Goal: Information Seeking & Learning: Learn about a topic

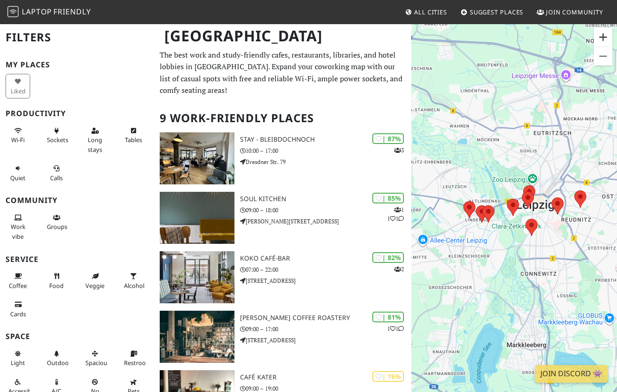
click at [499, 38] on button "Zoom in" at bounding box center [603, 37] width 19 height 19
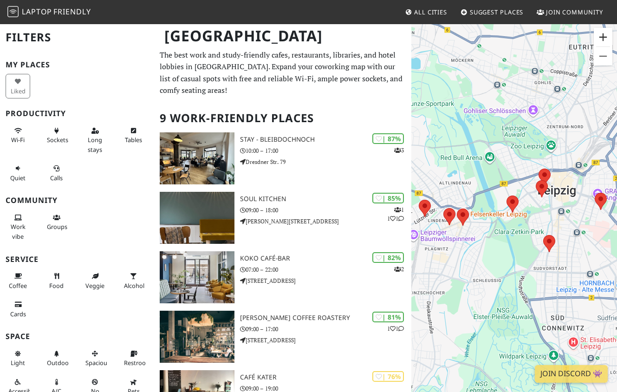
click at [499, 37] on button "Zoom in" at bounding box center [603, 37] width 19 height 19
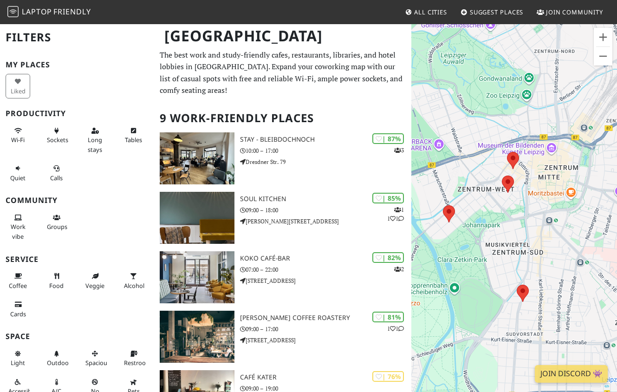
drag, startPoint x: 564, startPoint y: 153, endPoint x: 497, endPoint y: 169, distance: 68.9
click at [497, 170] on div "To navigate, press the arrow keys." at bounding box center [515, 219] width 206 height 392
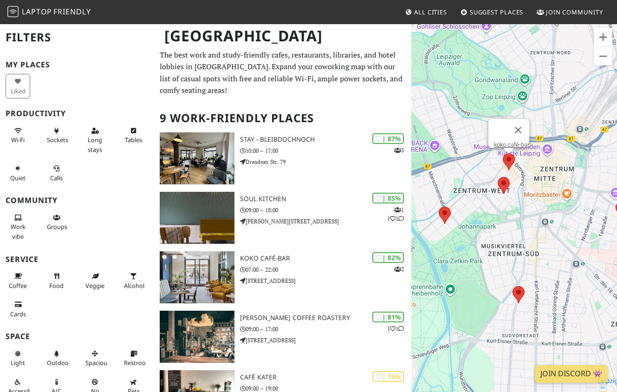
click at [499, 153] on area at bounding box center [503, 153] width 0 height 0
click at [498, 177] on area at bounding box center [498, 177] width 0 height 0
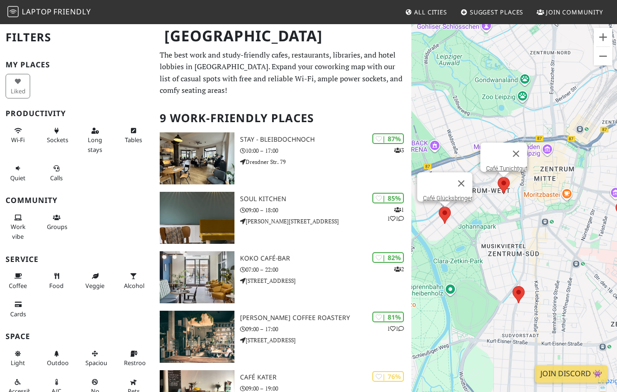
click at [444, 216] on div "To navigate, press the arrow keys. Café Tunichtgut Café Glücksbringer" at bounding box center [515, 219] width 206 height 392
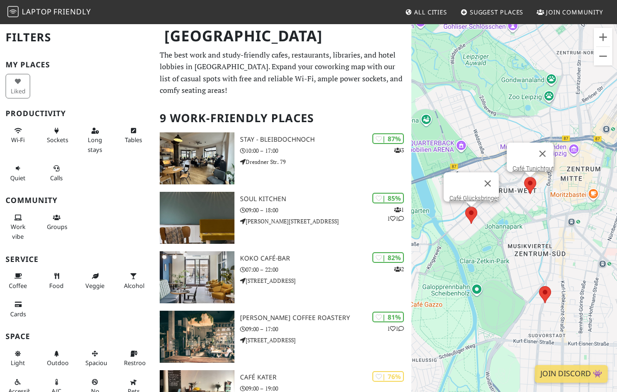
click at [466, 207] on area at bounding box center [466, 207] width 0 height 0
click at [20, 138] on span "Wi-Fi" at bounding box center [17, 140] width 13 height 8
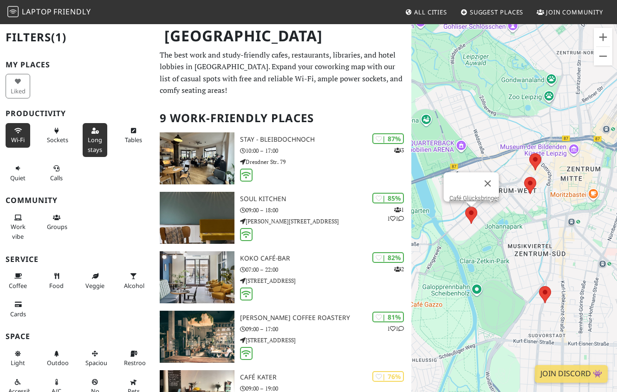
click at [88, 140] on span "Long stays" at bounding box center [95, 145] width 14 height 18
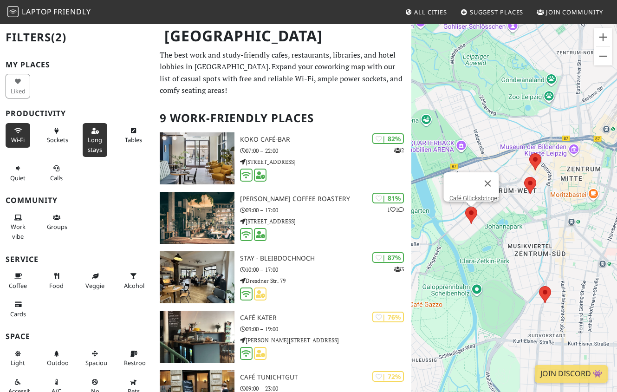
click at [88, 140] on span "Long stays" at bounding box center [95, 145] width 14 height 18
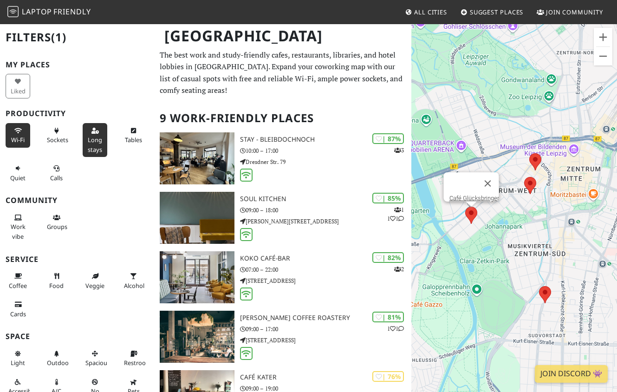
click at [88, 140] on span "Long stays" at bounding box center [95, 145] width 14 height 18
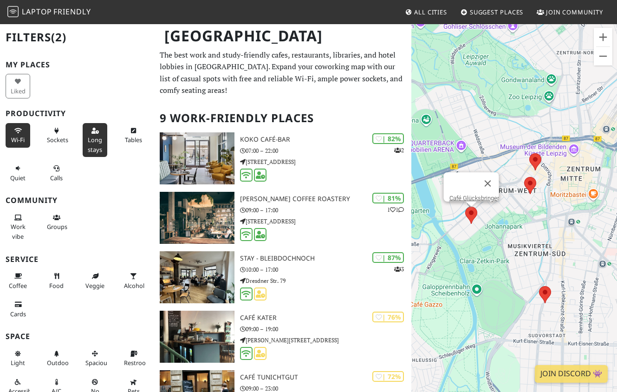
click at [88, 140] on span "Long stays" at bounding box center [95, 145] width 14 height 18
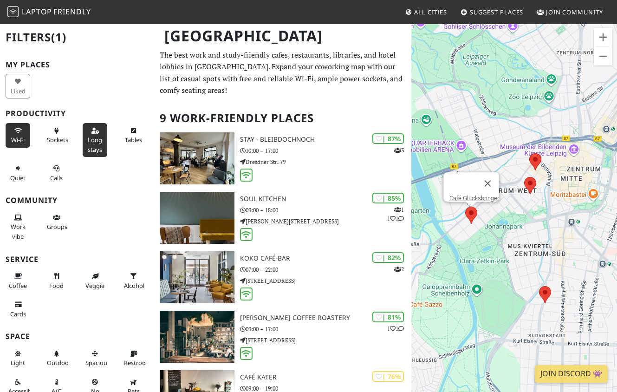
click at [88, 140] on span "Long stays" at bounding box center [95, 145] width 14 height 18
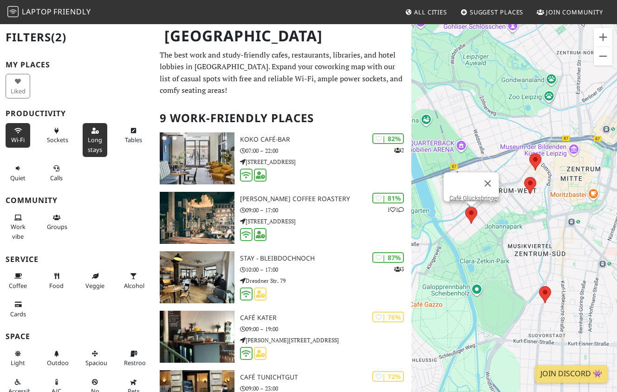
click at [88, 140] on span "Long stays" at bounding box center [95, 145] width 14 height 18
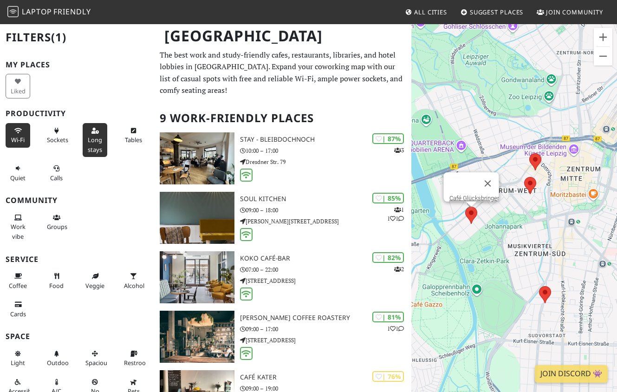
click at [88, 140] on span "Long stays" at bounding box center [95, 145] width 14 height 18
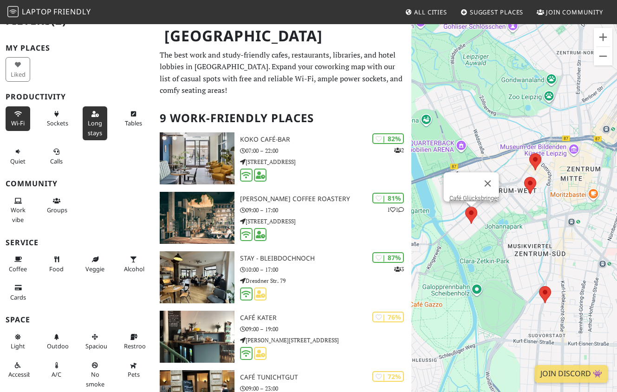
scroll to position [46, 0]
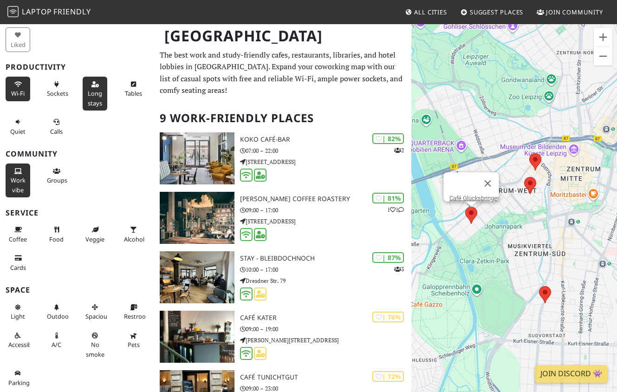
click at [15, 178] on span "Work vibe" at bounding box center [18, 185] width 15 height 18
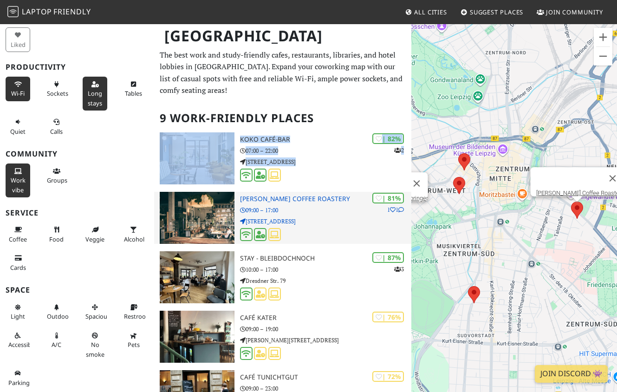
click at [313, 219] on p "[STREET_ADDRESS]" at bounding box center [325, 221] width 171 height 9
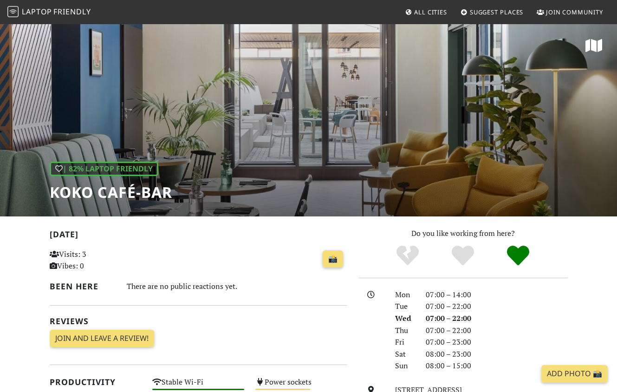
click at [308, 132] on div "| 82% Laptop Friendly koko café-bar" at bounding box center [308, 119] width 617 height 193
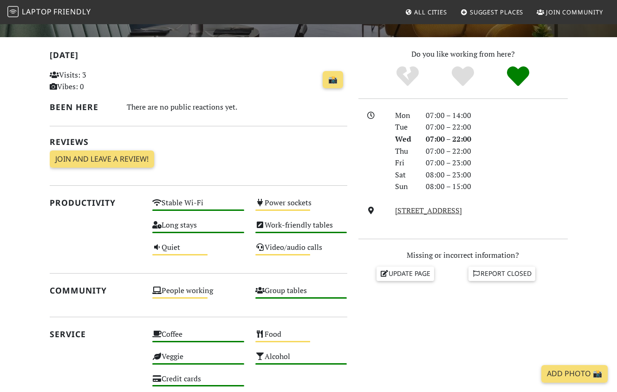
scroll to position [96, 0]
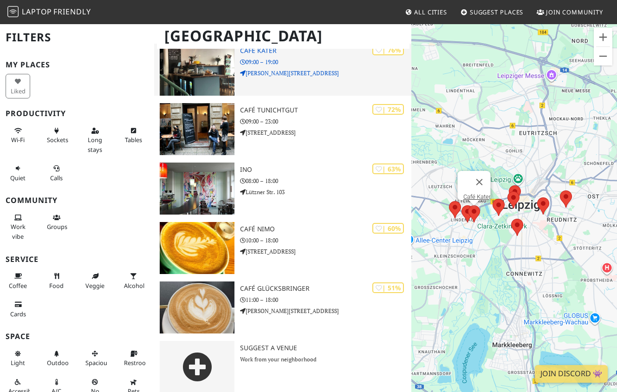
scroll to position [335, 0]
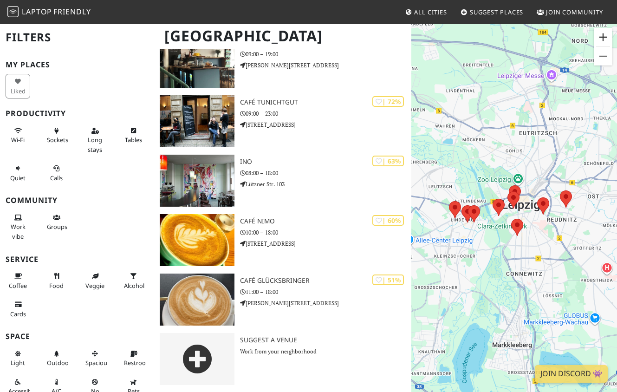
click at [603, 33] on button "Zoom in" at bounding box center [603, 37] width 19 height 19
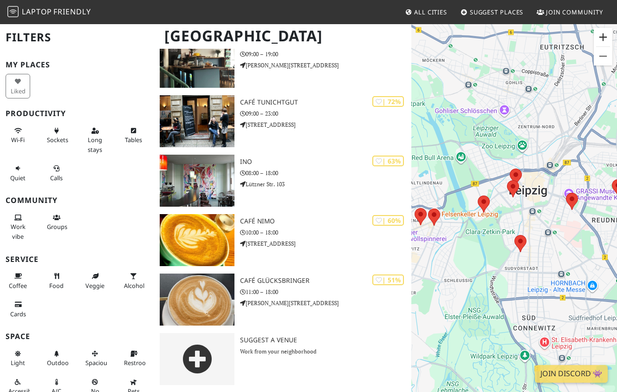
click at [603, 31] on button "Zoom in" at bounding box center [603, 37] width 19 height 19
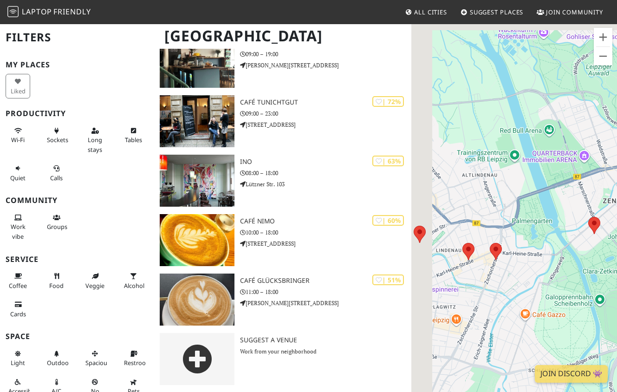
drag, startPoint x: 464, startPoint y: 144, endPoint x: 609, endPoint y: 174, distance: 148.0
click at [609, 174] on div "To navigate, press the arrow keys." at bounding box center [515, 219] width 206 height 392
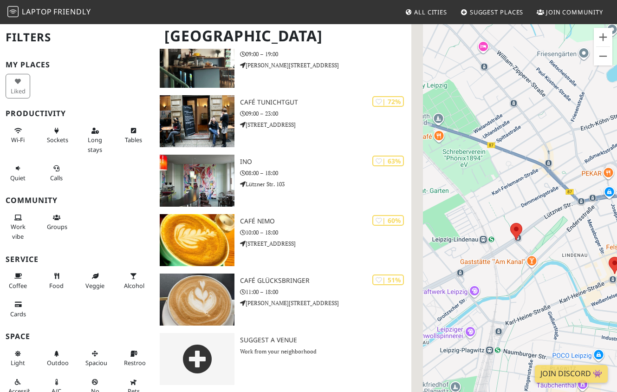
drag, startPoint x: 438, startPoint y: 242, endPoint x: 486, endPoint y: 237, distance: 48.5
click at [487, 237] on div "To navigate, press the arrow keys." at bounding box center [515, 219] width 206 height 392
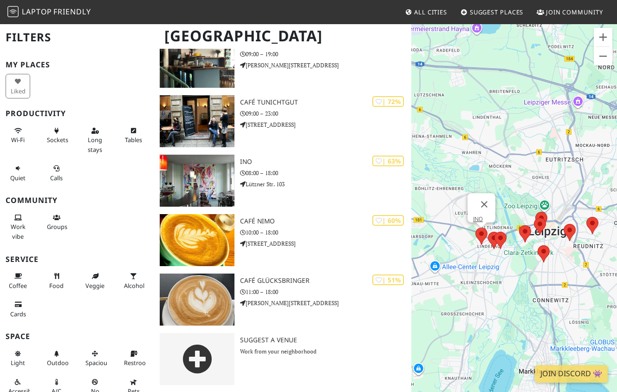
click at [476, 228] on area at bounding box center [476, 228] width 0 height 0
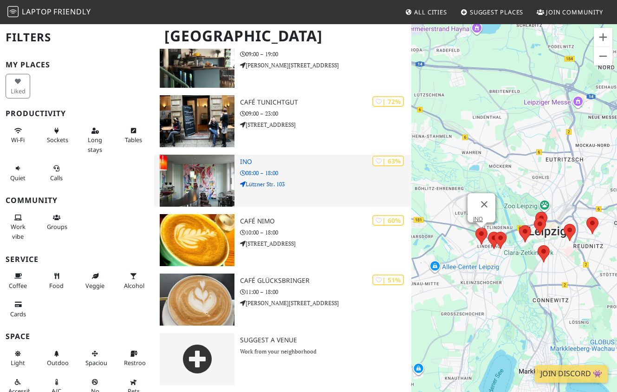
click at [249, 158] on h3 "INO" at bounding box center [325, 162] width 171 height 8
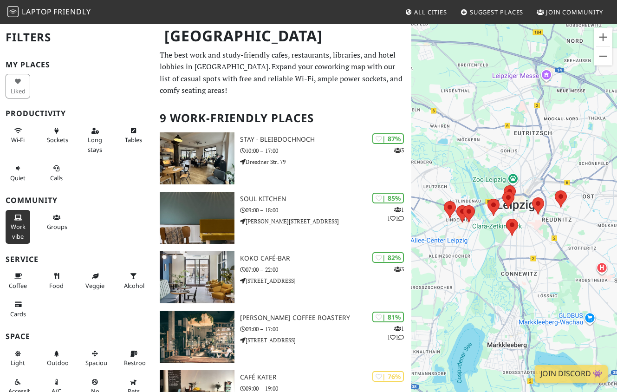
click at [16, 223] on span "Work vibe" at bounding box center [18, 232] width 15 height 18
click at [16, 131] on icon at bounding box center [17, 131] width 7 height 6
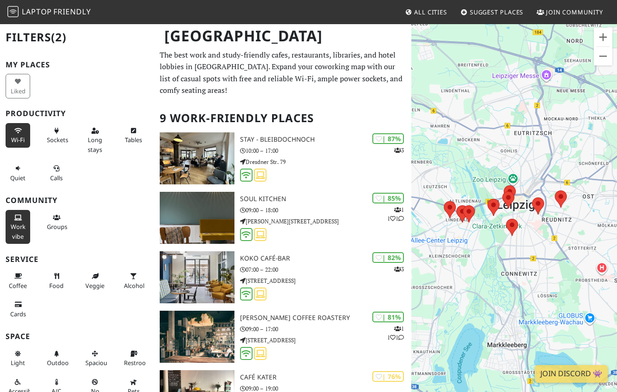
click at [106, 133] on div "Long stays" at bounding box center [96, 140] width 39 height 38
click at [96, 134] on button "Long stays" at bounding box center [95, 140] width 25 height 34
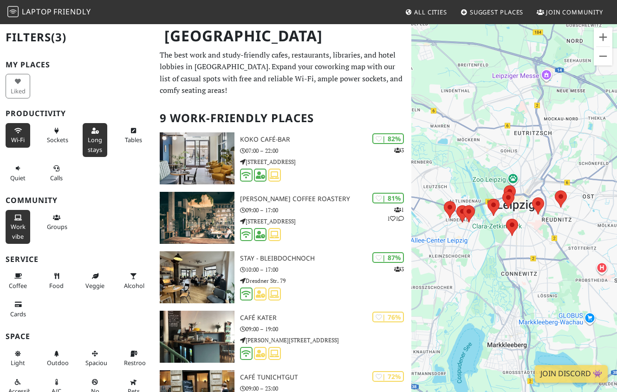
click at [91, 137] on span "Long stays" at bounding box center [95, 145] width 14 height 18
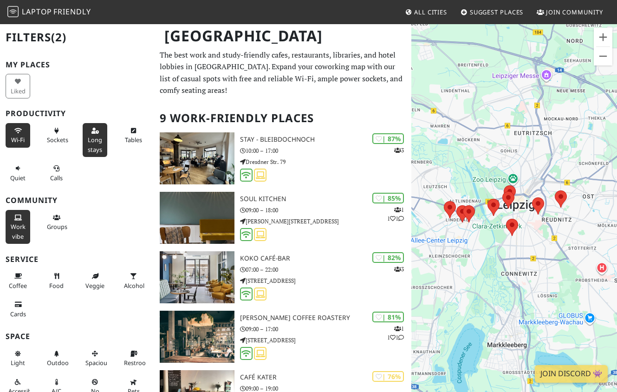
click at [91, 137] on span "Long stays" at bounding box center [95, 145] width 14 height 18
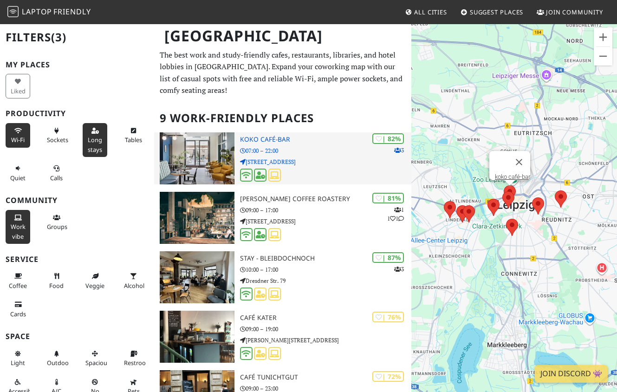
click at [281, 140] on h3 "koko café-bar" at bounding box center [325, 140] width 171 height 8
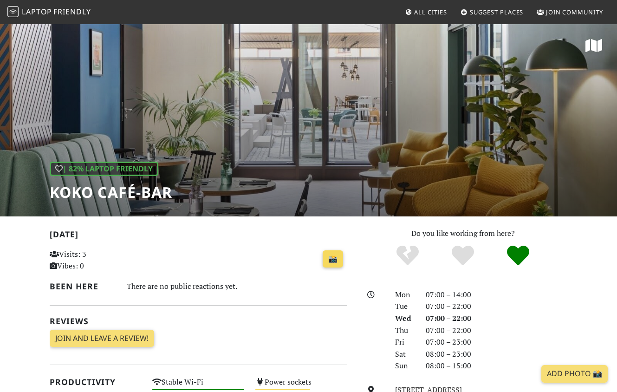
click at [335, 257] on link "📸" at bounding box center [333, 259] width 20 height 18
